Goal: Book appointment/travel/reservation

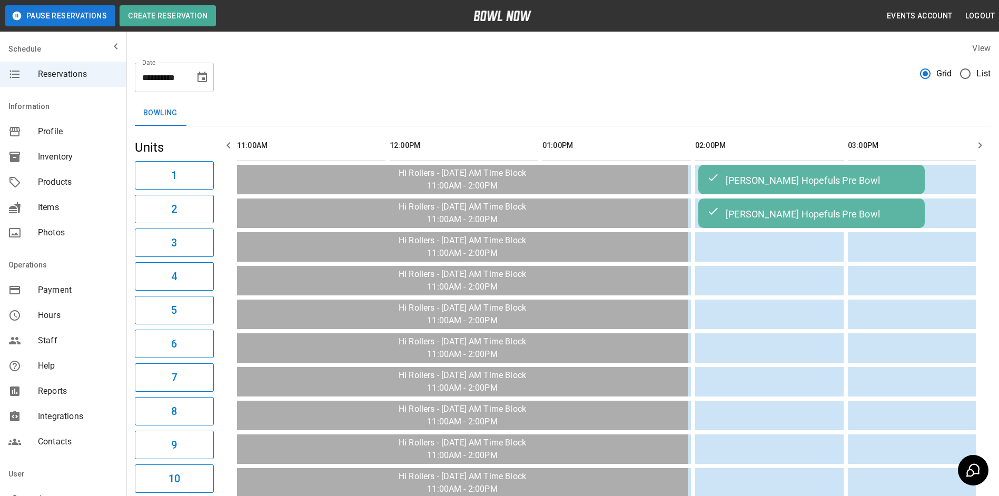
scroll to position [0, 799]
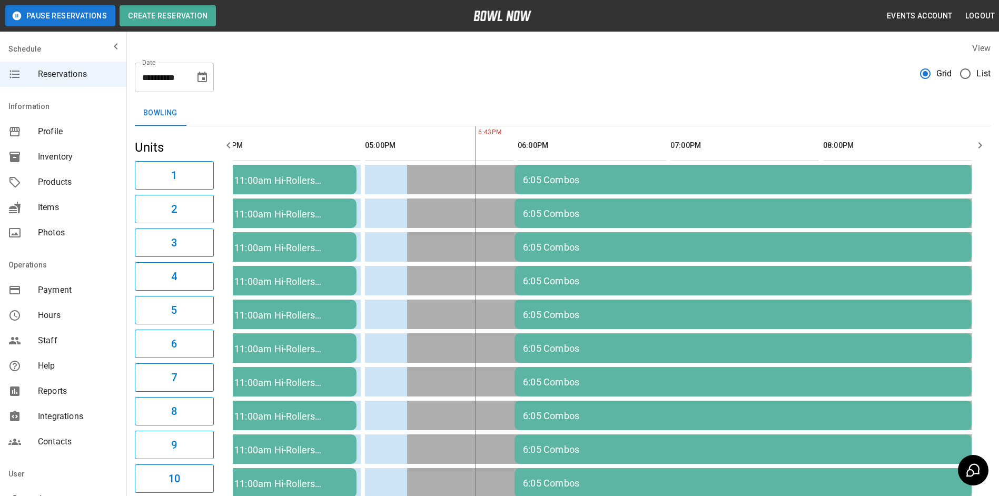
click at [819, 27] on header "Pause Reservations Create Reservation Events Account Logout" at bounding box center [499, 16] width 999 height 32
click at [200, 79] on icon "Choose date, selected date is Oct 8, 2025" at bounding box center [202, 77] width 13 height 13
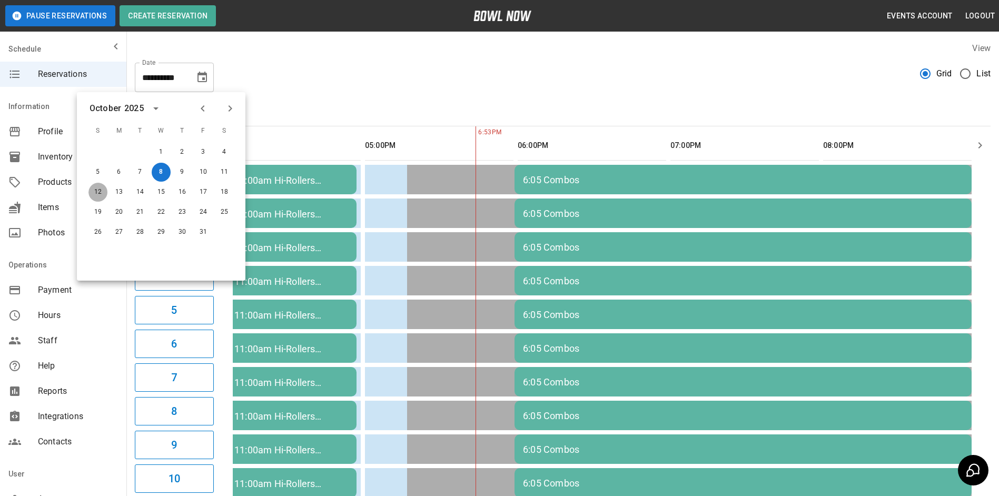
click at [94, 195] on button "12" at bounding box center [97, 192] width 19 height 19
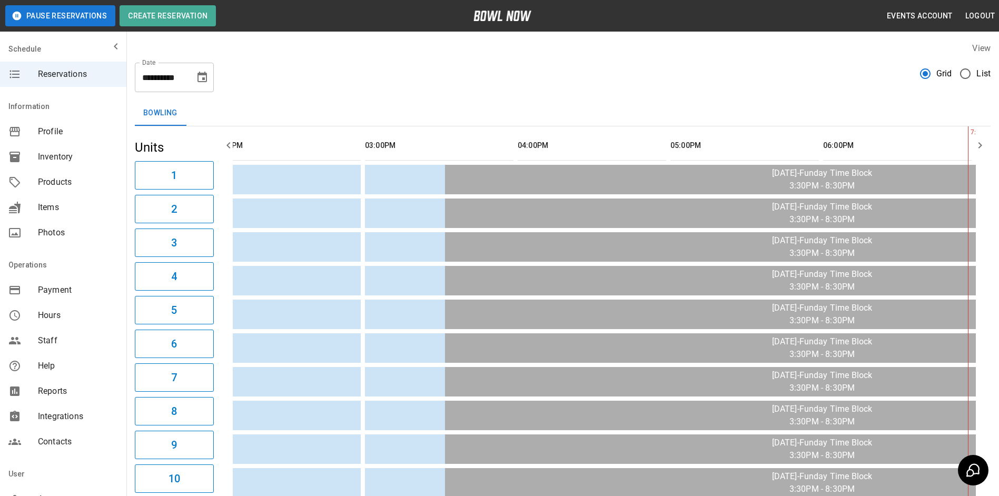
scroll to position [0, 1081]
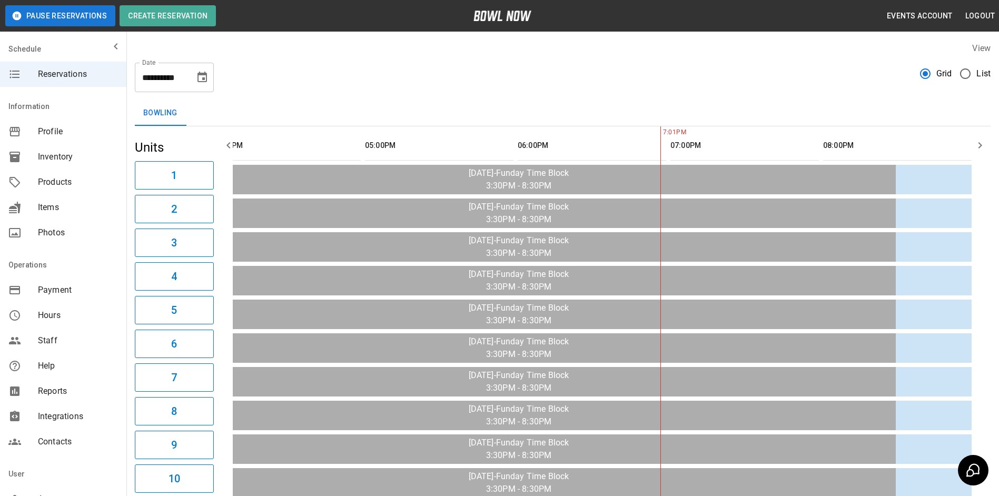
click at [977, 145] on icon "button" at bounding box center [979, 145] width 13 height 13
click at [976, 145] on icon "button" at bounding box center [979, 145] width 13 height 13
click at [224, 143] on icon "button" at bounding box center [228, 145] width 13 height 13
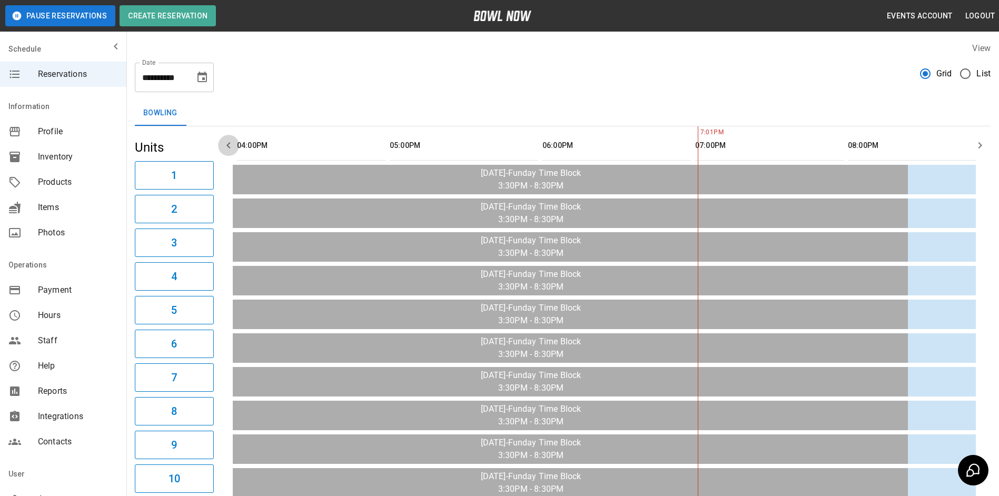
click at [224, 143] on icon "button" at bounding box center [228, 145] width 13 height 13
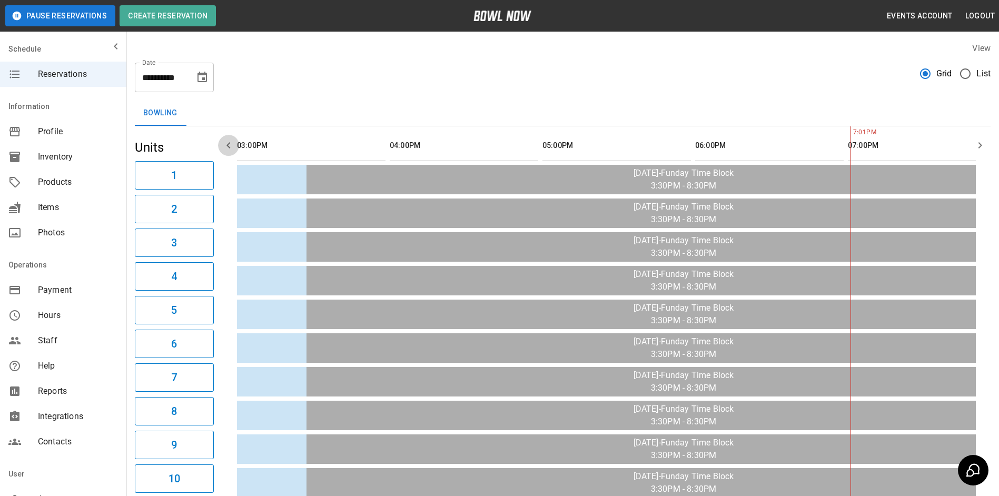
click at [224, 143] on icon "button" at bounding box center [228, 145] width 13 height 13
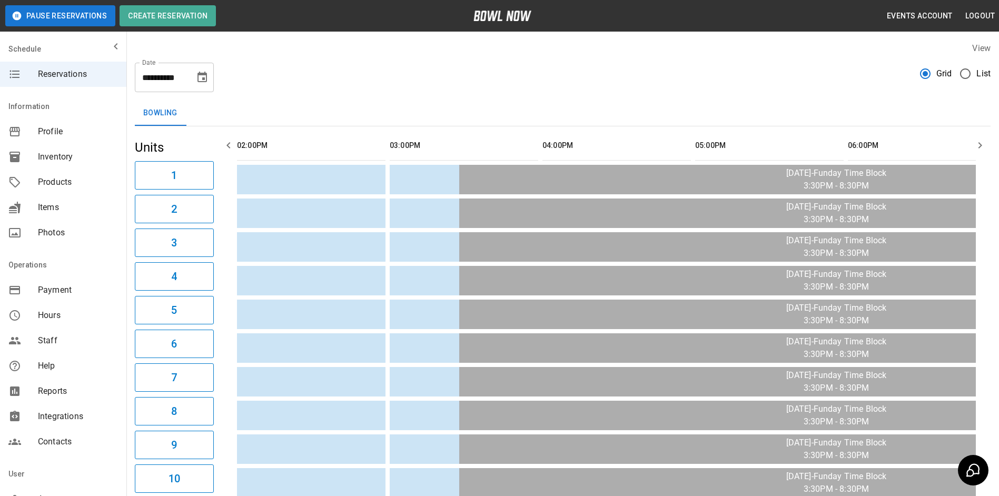
click at [224, 143] on icon "button" at bounding box center [228, 145] width 13 height 13
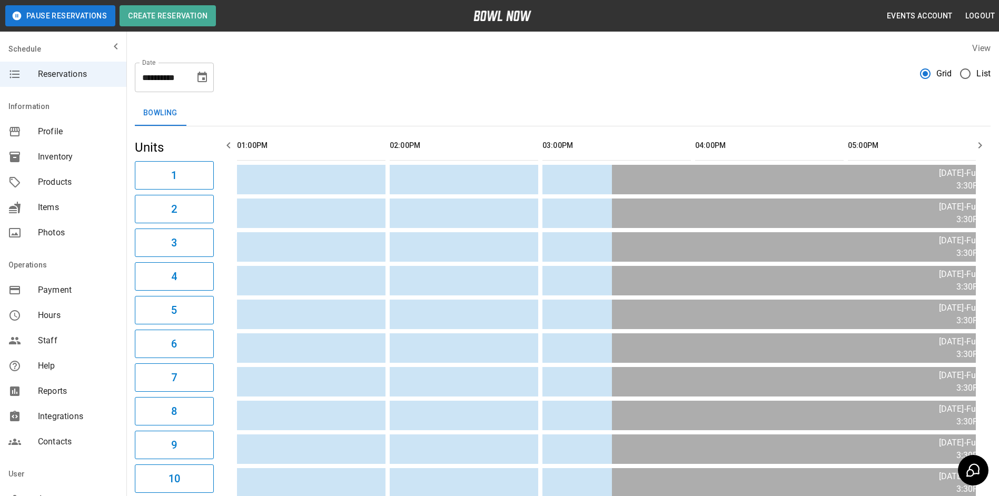
click at [224, 143] on icon "button" at bounding box center [228, 145] width 13 height 13
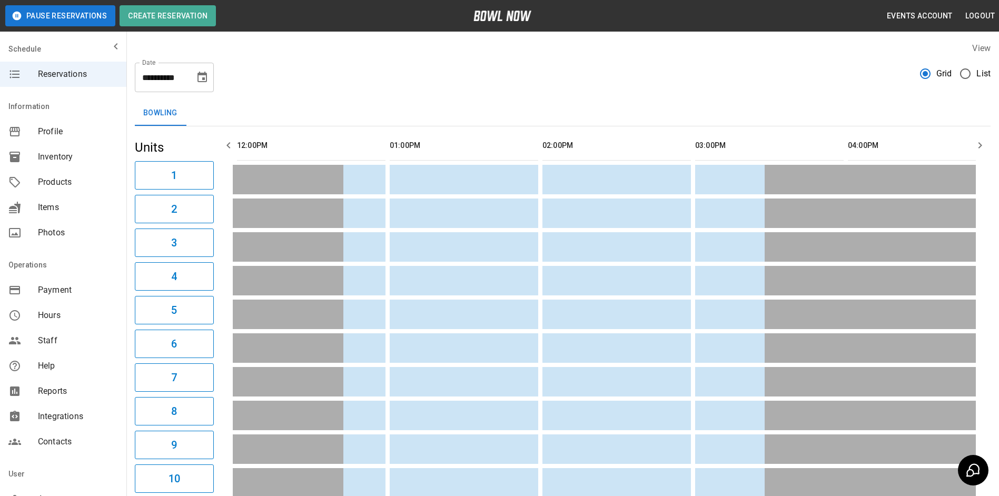
click at [224, 143] on icon "button" at bounding box center [228, 145] width 13 height 13
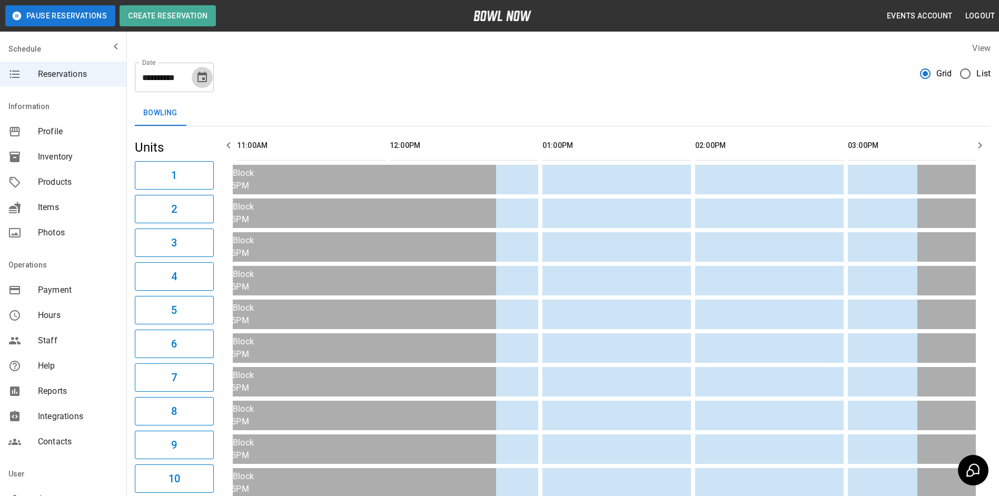
click at [203, 76] on icon "Choose date, selected date is Oct 12, 2025" at bounding box center [202, 77] width 13 height 13
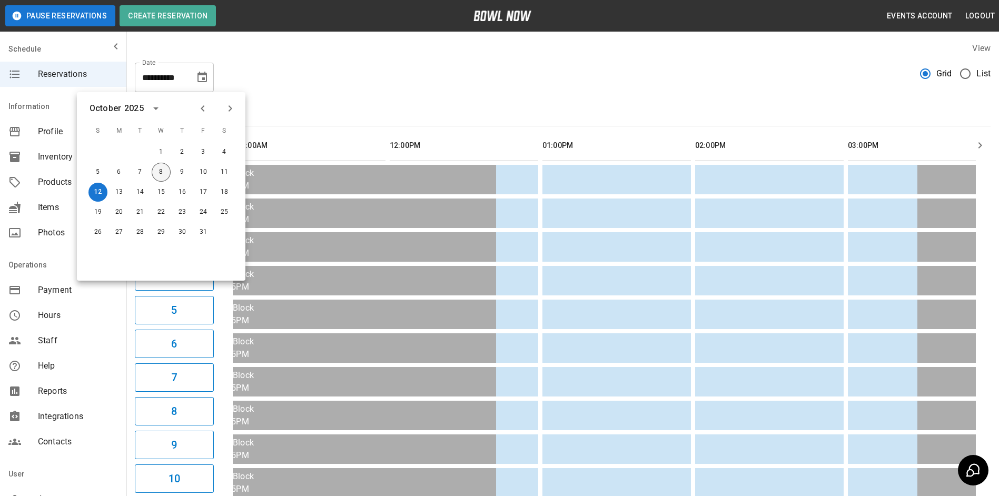
click at [159, 173] on button "8" at bounding box center [161, 172] width 19 height 19
type input "**********"
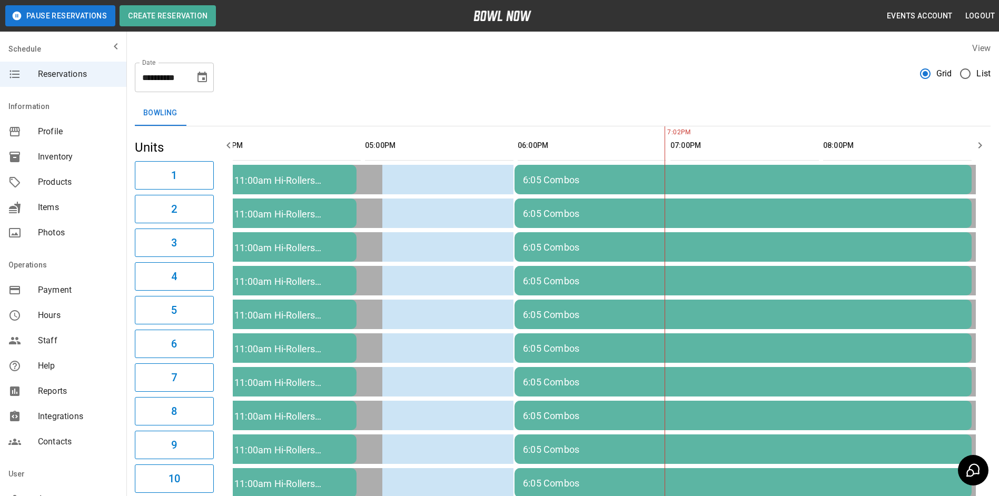
scroll to position [0, 777]
